Goal: Task Accomplishment & Management: Manage account settings

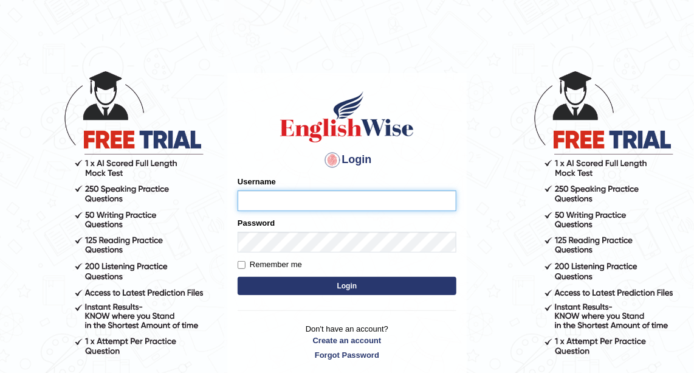
type input "Monishapaul"
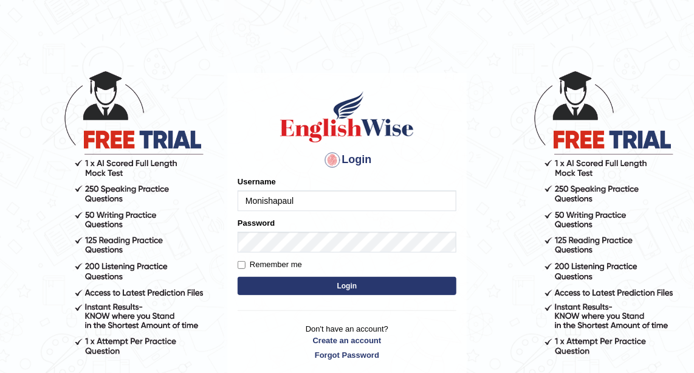
click at [320, 294] on button "Login" at bounding box center [347, 286] width 219 height 18
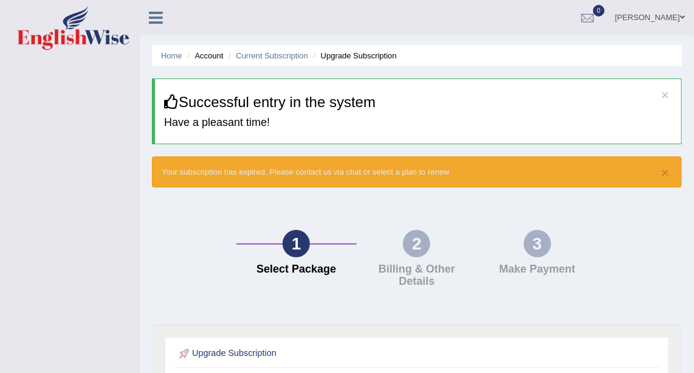
click at [159, 10] on icon at bounding box center [156, 18] width 14 height 16
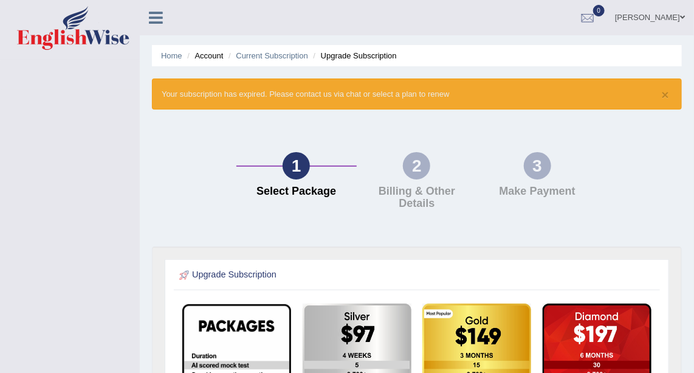
click at [624, 18] on link "[PERSON_NAME]" at bounding box center [650, 16] width 88 height 32
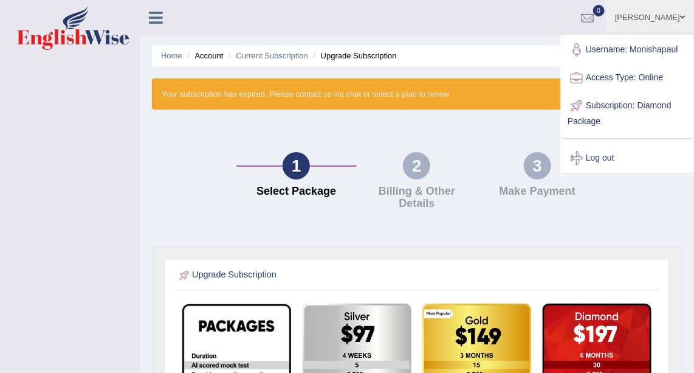
click at [633, 48] on link "Username: Monishapaul" at bounding box center [627, 50] width 131 height 28
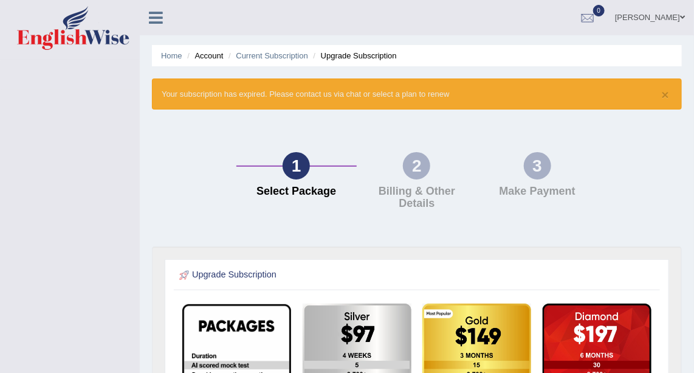
click at [157, 24] on icon at bounding box center [156, 18] width 14 height 16
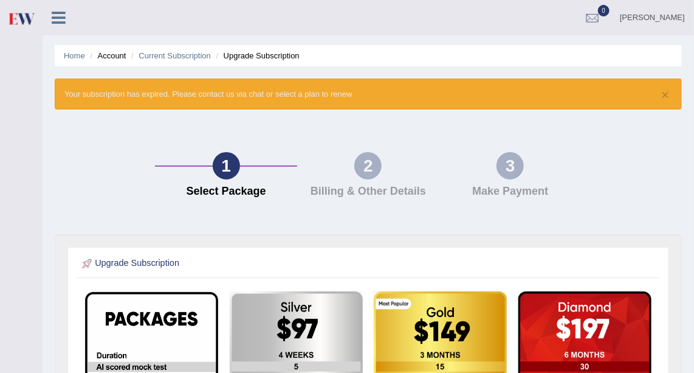
click at [300, 55] on li "Upgrade Subscription" at bounding box center [256, 56] width 86 height 12
